Goal: Task Accomplishment & Management: Manage account settings

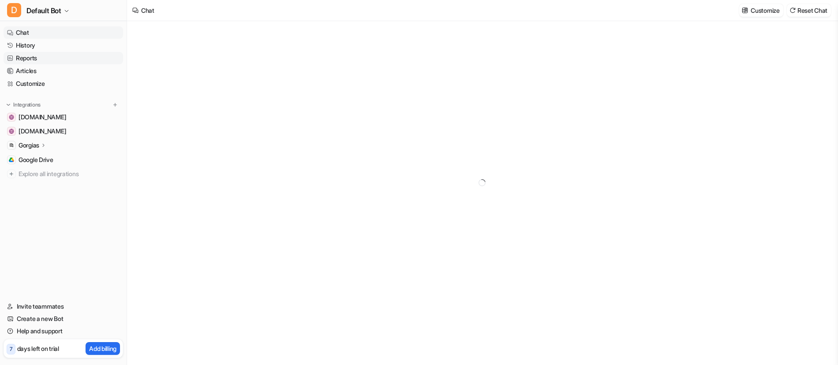
type textarea "**********"
click at [50, 304] on nav "Chat History Reports Articles Customize Integrations [DOMAIN_NAME] [DOMAIN_NAME…" at bounding box center [63, 168] width 127 height 291
click at [44, 327] on link "Invite teammates" at bounding box center [63, 327] width 119 height 12
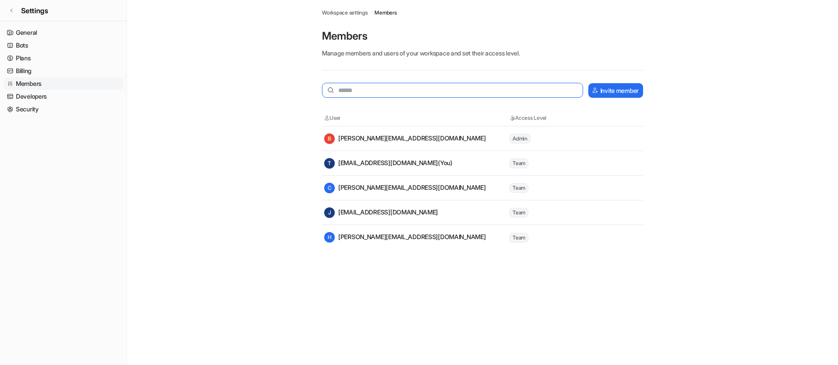
click at [439, 86] on input "text" at bounding box center [452, 90] width 261 height 15
